Goal: Navigation & Orientation: Find specific page/section

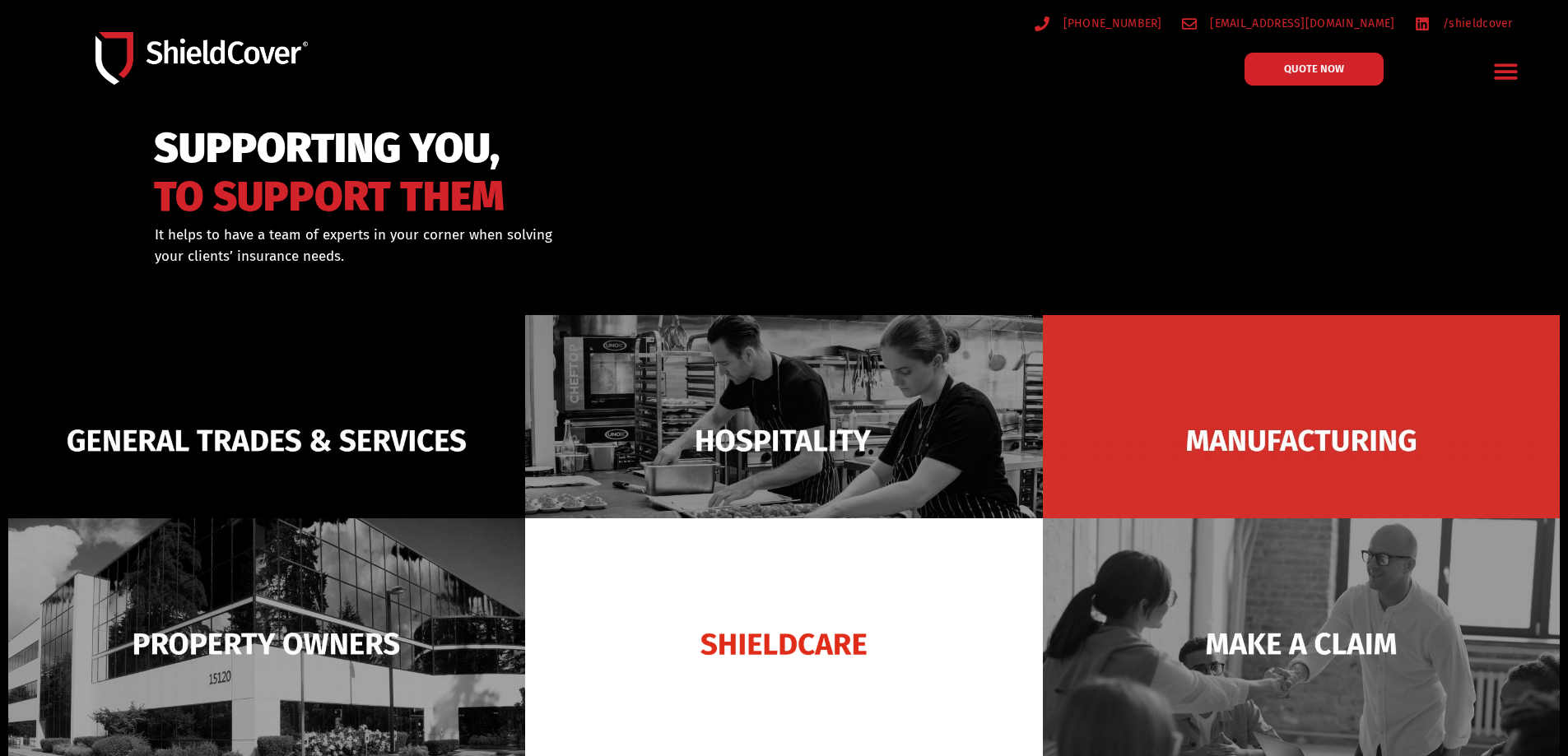
click at [1503, 68] on icon "Menu Toggle" at bounding box center [1505, 71] width 25 height 25
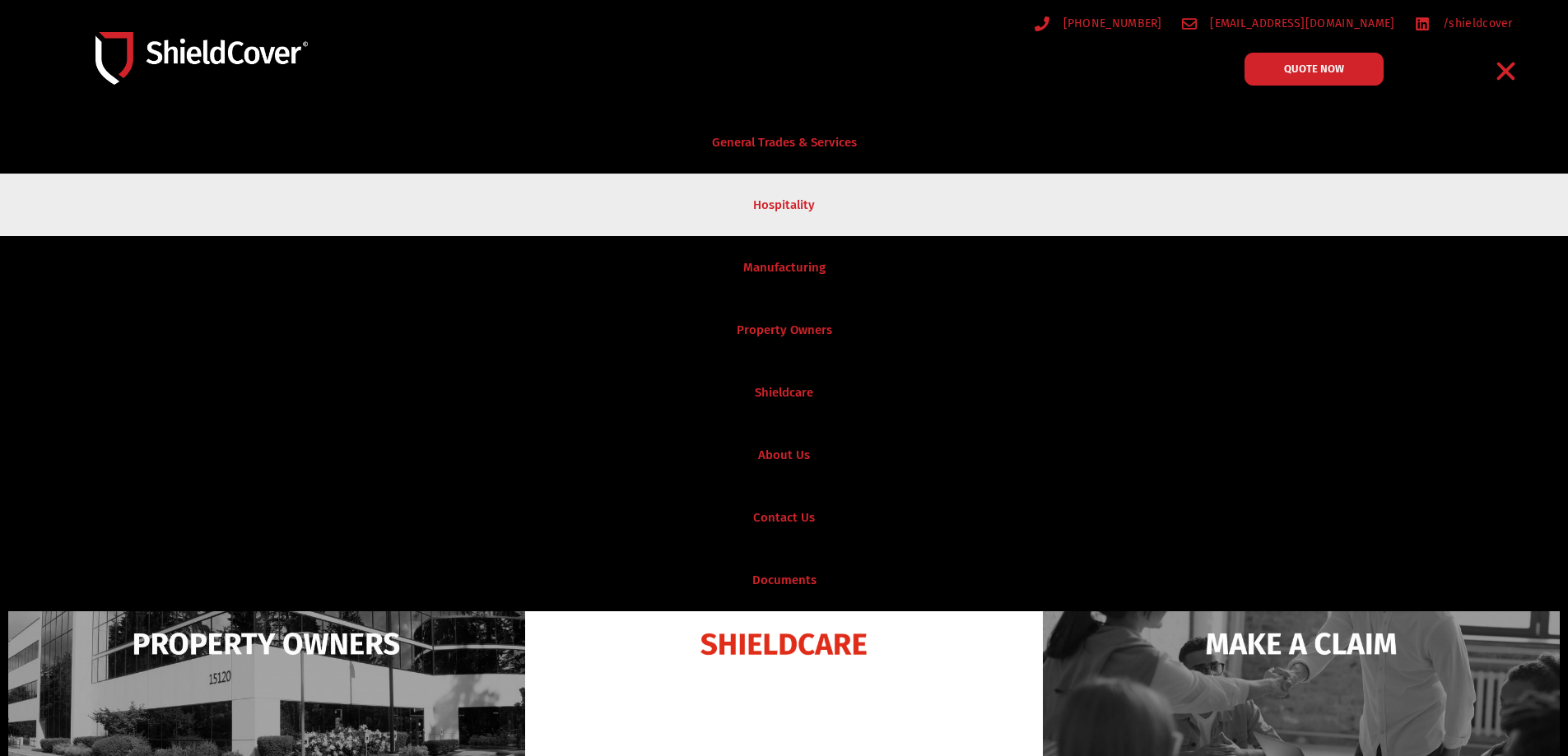
click at [803, 211] on link "Hospitality" at bounding box center [784, 205] width 1568 height 63
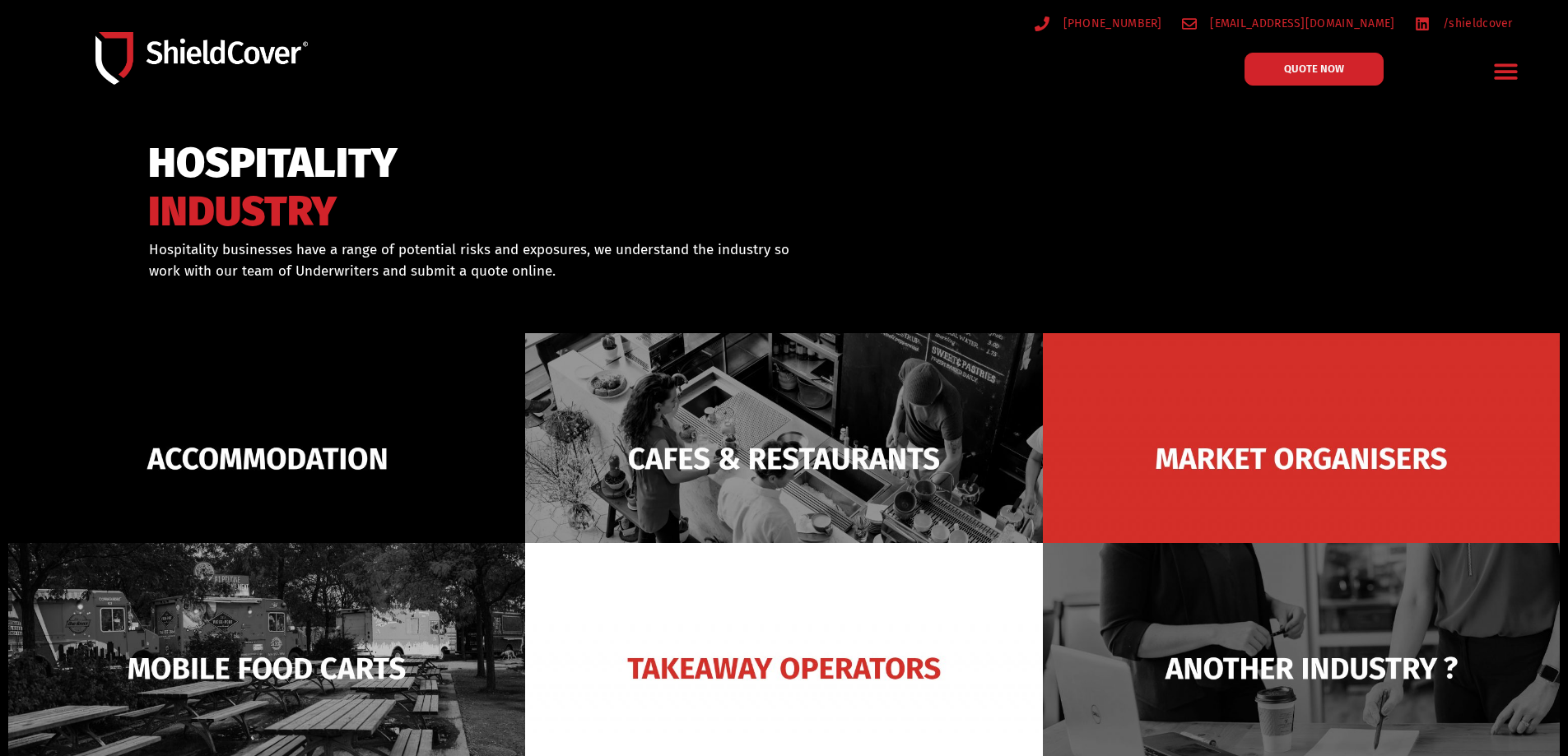
click at [1514, 69] on icon "Menu Toggle" at bounding box center [1505, 71] width 25 height 25
